Goal: Ask a question: Seek information or help from site administrators or community

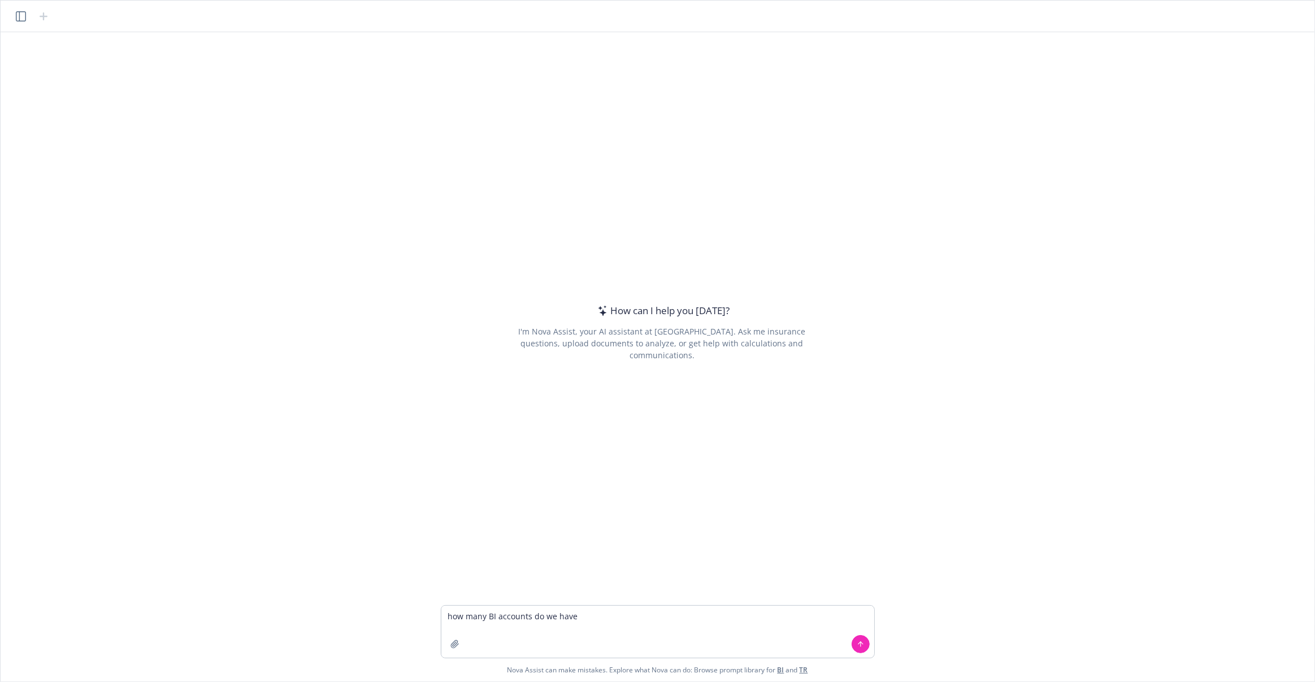
type textarea "how many BI accounts do we have?"
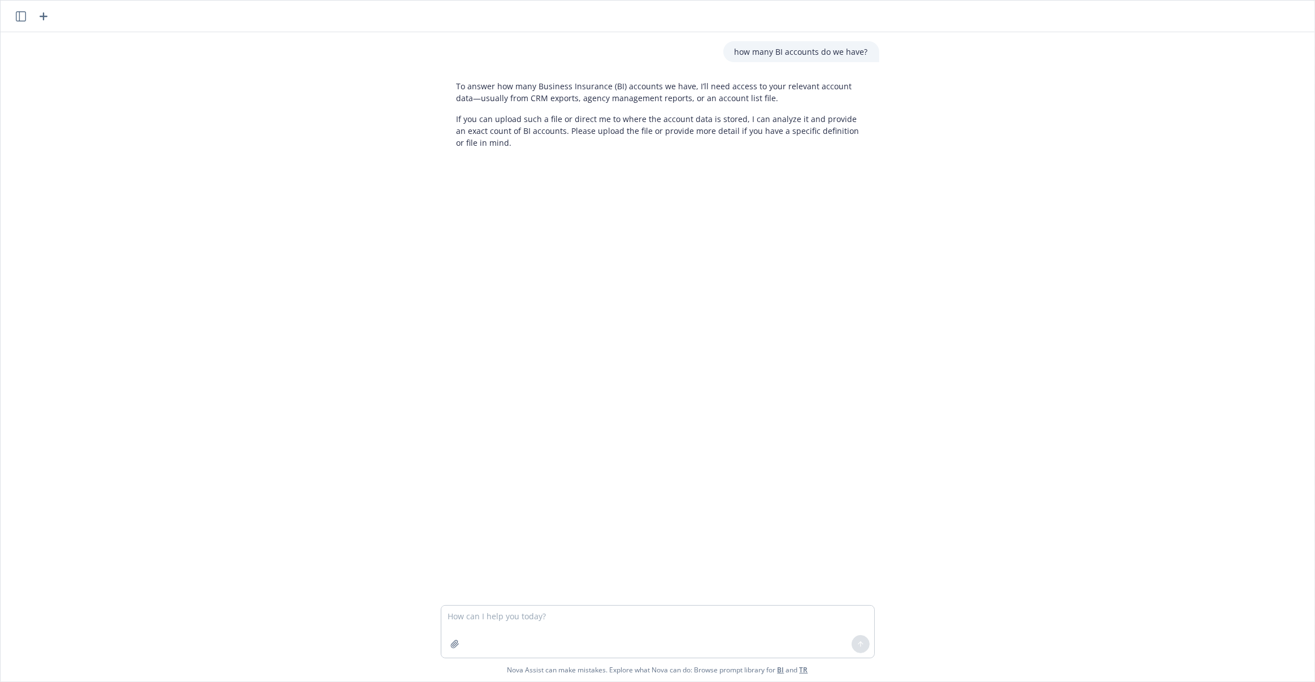
click at [560, 622] on textarea at bounding box center [657, 632] width 433 height 52
type textarea "are you capable of reviewing docs?"
